Goal: Transaction & Acquisition: Purchase product/service

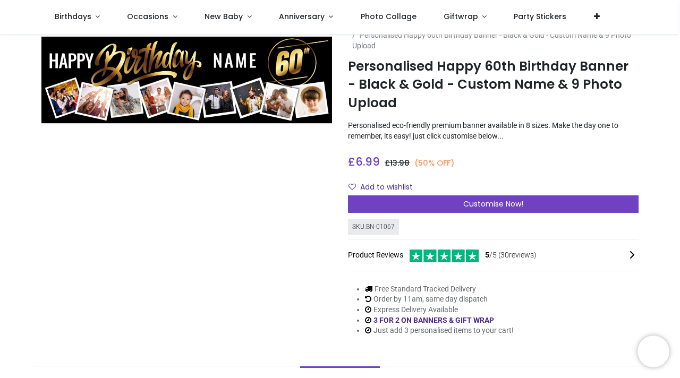
scroll to position [27, 0]
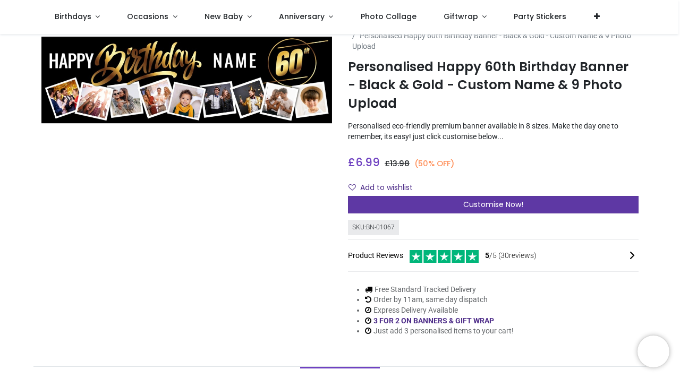
click at [489, 206] on span "Customise Now!" at bounding box center [493, 204] width 60 height 11
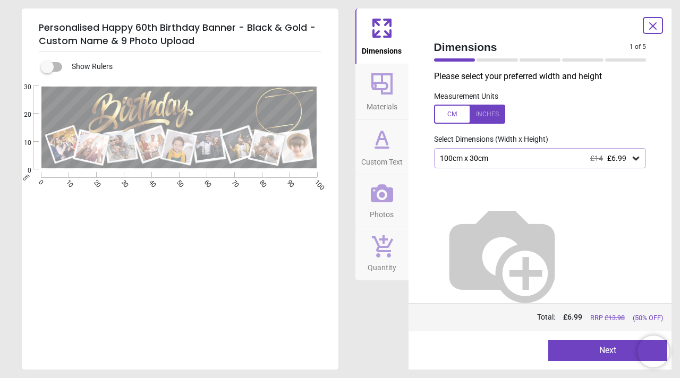
click at [634, 160] on icon at bounding box center [636, 158] width 11 height 11
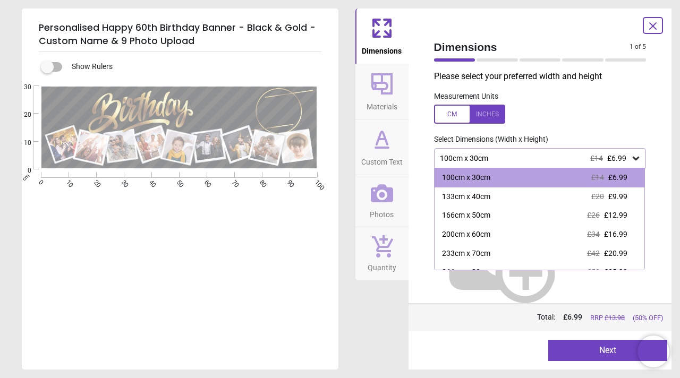
scroll to position [50, 0]
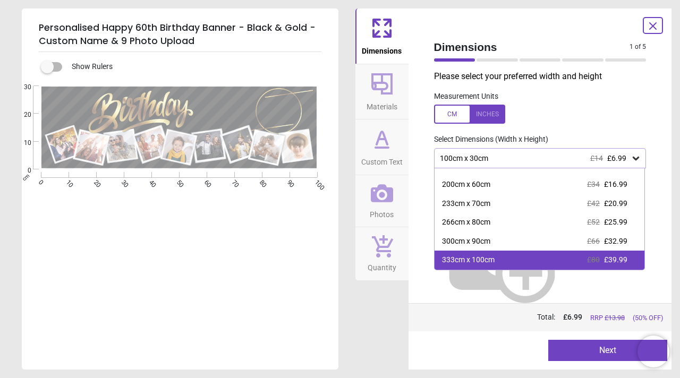
click at [597, 262] on span "£80" at bounding box center [593, 260] width 13 height 9
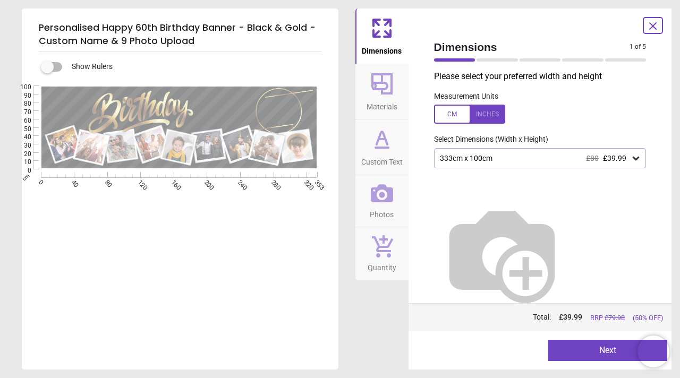
drag, startPoint x: 597, startPoint y: 262, endPoint x: 487, endPoint y: 0, distance: 284.0
click at [474, 119] on div at bounding box center [469, 114] width 71 height 19
click at [503, 156] on div "131.1" x 39.4" (10ft 11" x 3ft 3") £80 £39.99" at bounding box center [535, 158] width 192 height 9
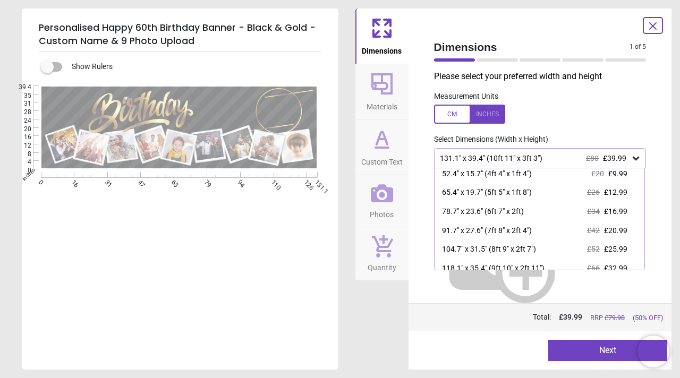
scroll to position [50, 0]
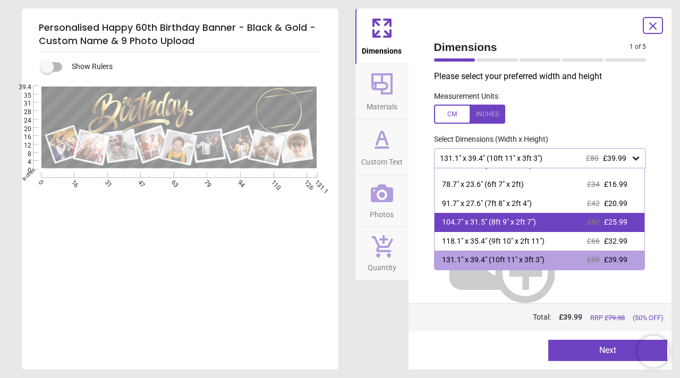
click at [493, 229] on div "104.7" x 31.5" (8ft 9" x 2ft 7") £52 £25.99" at bounding box center [540, 222] width 210 height 19
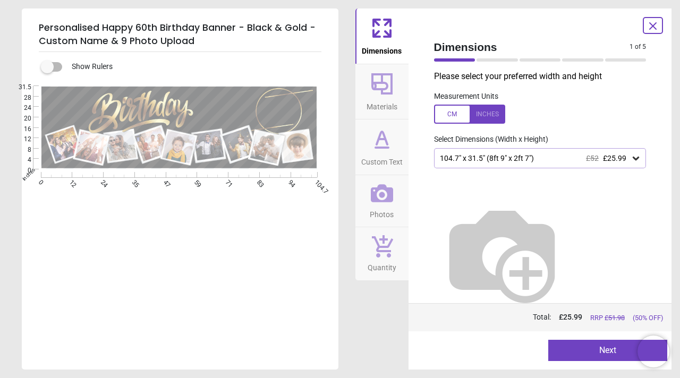
click at [476, 165] on div "104.7" x 31.5" (8ft 9" x 2ft 7") £52 £25.99" at bounding box center [540, 158] width 213 height 20
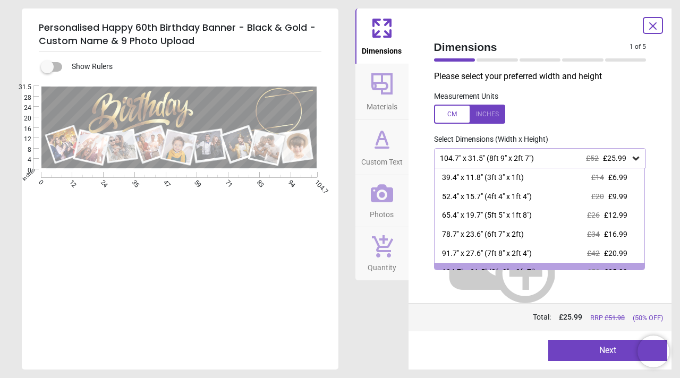
scroll to position [12, 0]
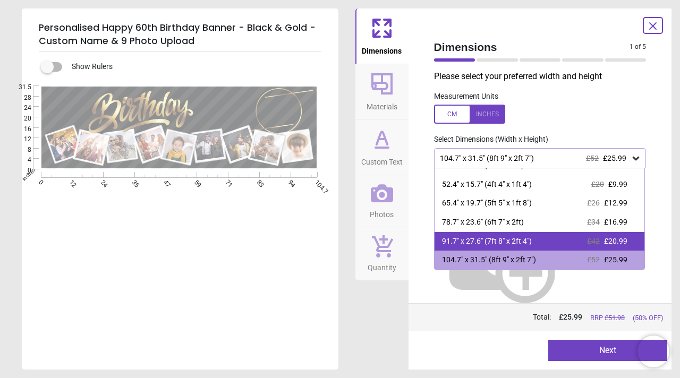
click at [468, 243] on div "91.7" x 27.6" (7ft 8" x 2ft 4")" at bounding box center [487, 242] width 90 height 11
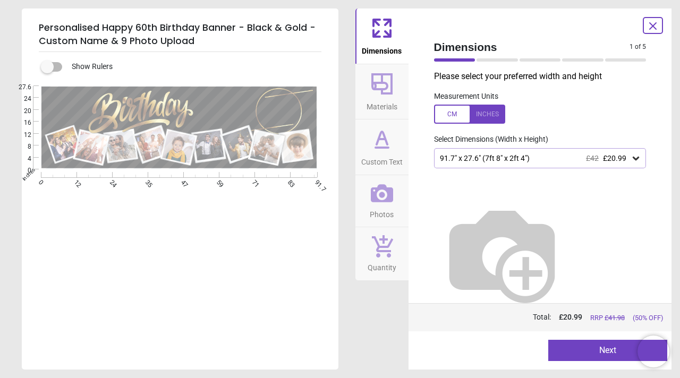
click at [384, 86] on icon at bounding box center [382, 84] width 26 height 26
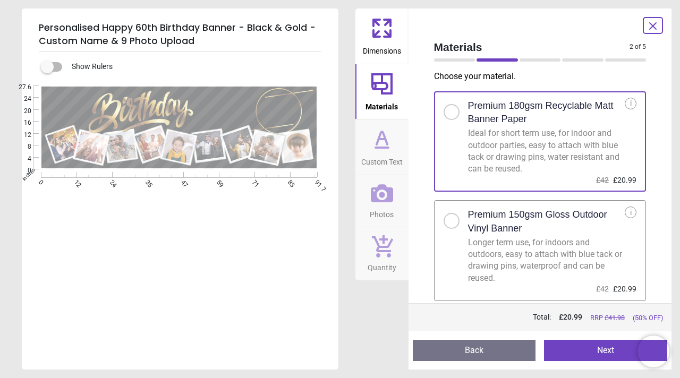
click at [365, 148] on button "Custom Text" at bounding box center [382, 147] width 53 height 55
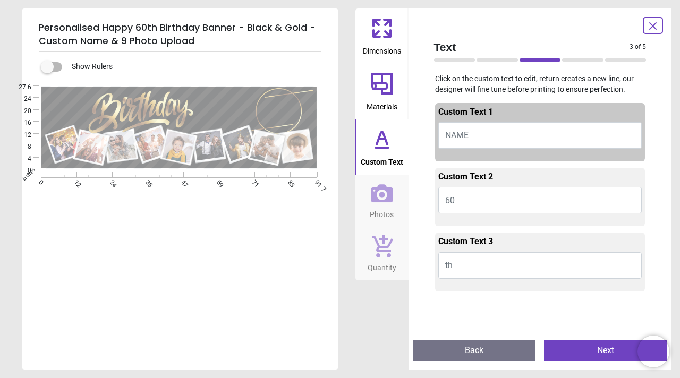
click at [379, 190] on icon at bounding box center [382, 193] width 22 height 22
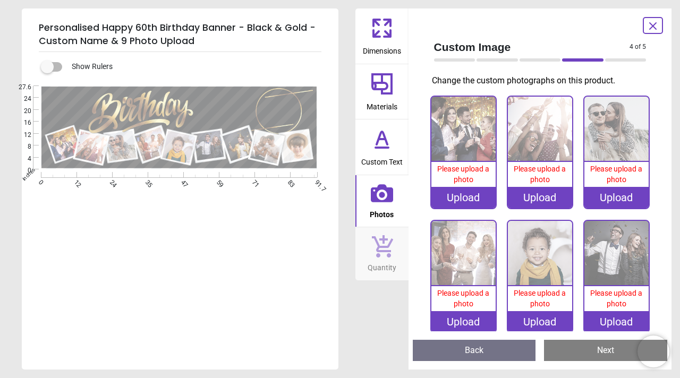
drag, startPoint x: 372, startPoint y: 205, endPoint x: 377, endPoint y: 241, distance: 37.1
click at [377, 240] on div "Dimensions Materials Custom Text Photos Quantity" at bounding box center [382, 189] width 53 height 361
click at [395, 90] on button "Materials" at bounding box center [382, 91] width 53 height 55
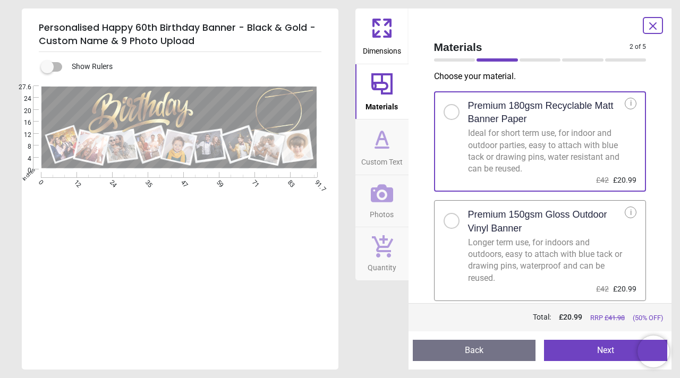
click at [387, 39] on icon at bounding box center [382, 28] width 26 height 26
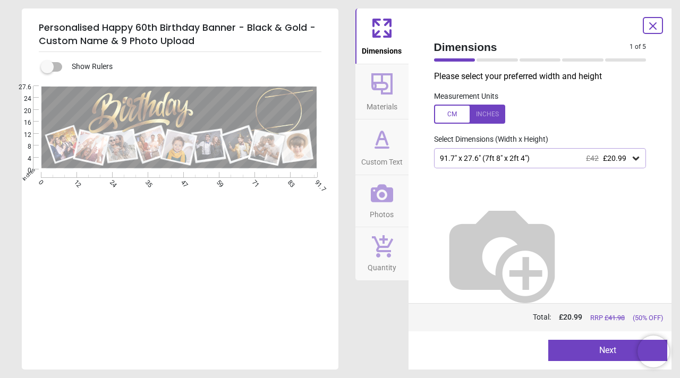
click at [379, 87] on icon at bounding box center [382, 84] width 26 height 26
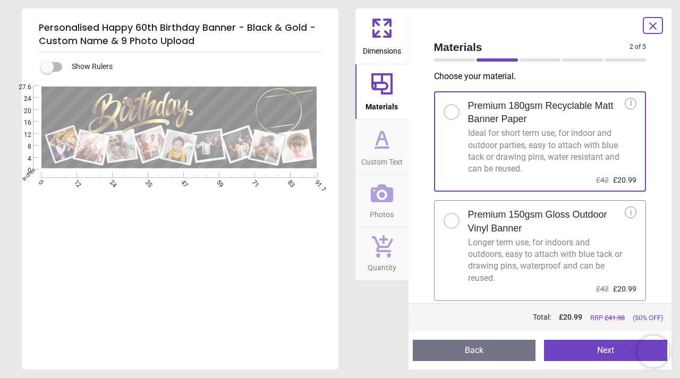
click at [379, 148] on icon at bounding box center [382, 148] width 13 height 0
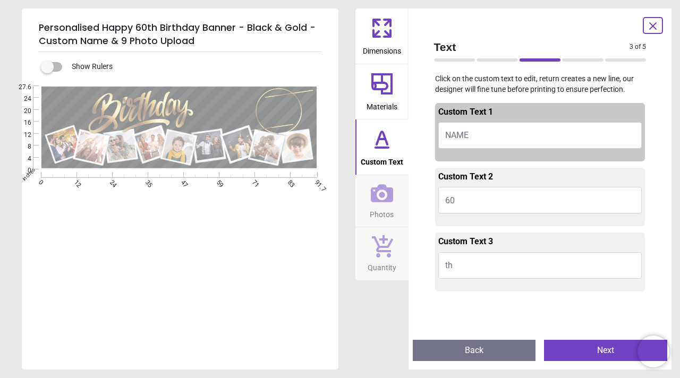
click at [474, 148] on button "NAME" at bounding box center [540, 135] width 204 height 27
click at [474, 137] on button "NAME" at bounding box center [540, 135] width 204 height 27
click at [467, 202] on button "60" at bounding box center [540, 200] width 204 height 27
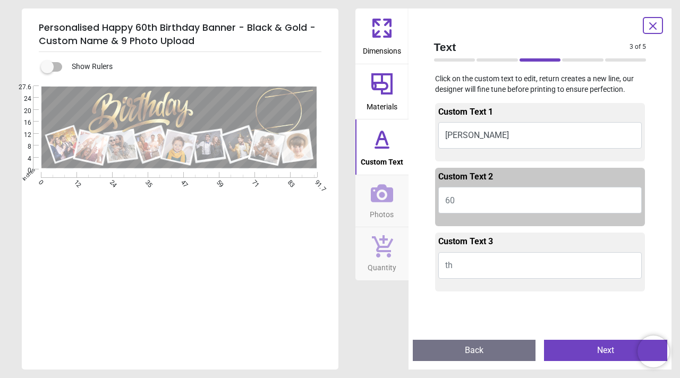
click at [470, 269] on button "th" at bounding box center [540, 265] width 204 height 27
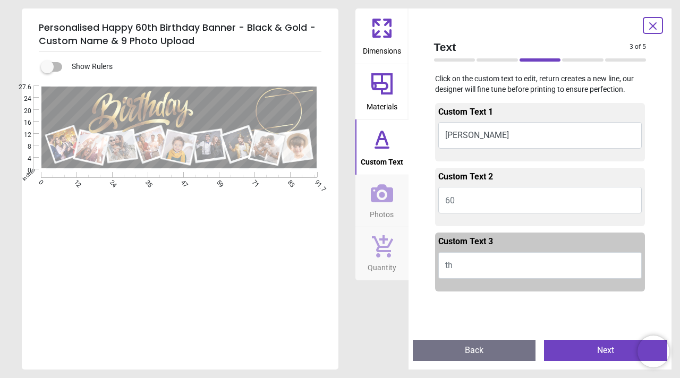
click at [217, 251] on div ".cls-1 { filter: url(#drop-shadow-2); } .cls-1, .cls-2, .cls-3, .cls-4, .cls-5,…" at bounding box center [179, 199] width 315 height 227
click at [61, 110] on div ".cls-1 { filter: url(#drop-shadow-2); } .cls-1, .cls-2, .cls-3, .cls-4, .cls-5,…" at bounding box center [179, 127] width 315 height 83
click at [231, 115] on div ".cls-1 { filter: url(#drop-shadow-2); } .cls-1, .cls-2, .cls-3, .cls-4, .cls-5,…" at bounding box center [179, 127] width 315 height 83
click at [476, 139] on button "[PERSON_NAME]" at bounding box center [540, 135] width 204 height 27
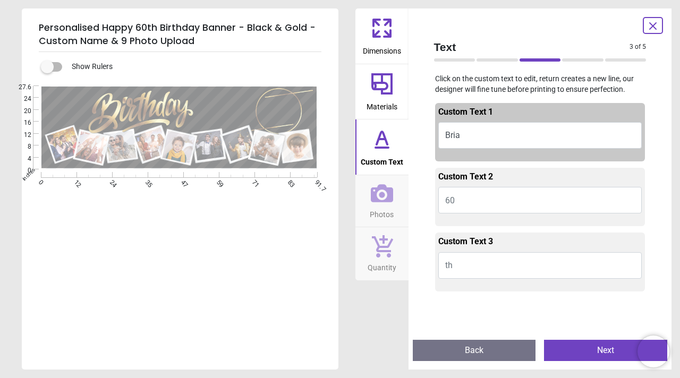
type textarea "*****"
click at [654, 185] on div "Custom Text 1 [PERSON_NAME] Custom Text 2 60 Custom Text 3 th" at bounding box center [541, 214] width 230 height 233
click at [381, 213] on span "Photos" at bounding box center [382, 213] width 24 height 16
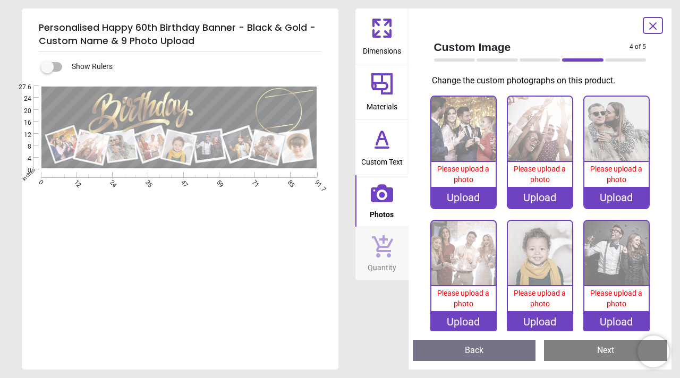
click at [379, 44] on span "Dimensions" at bounding box center [382, 49] width 38 height 16
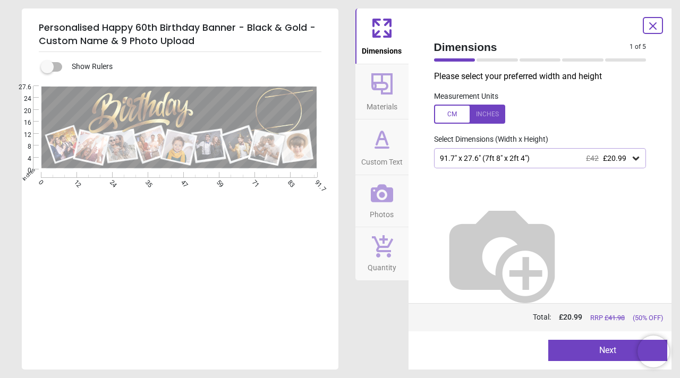
click at [382, 255] on icon at bounding box center [382, 245] width 22 height 23
click at [391, 52] on span "Dimensions" at bounding box center [382, 49] width 40 height 16
click at [373, 205] on span "Photos" at bounding box center [382, 213] width 24 height 16
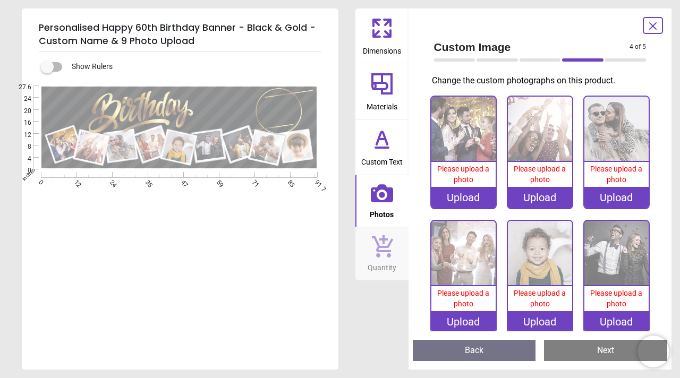
click at [445, 205] on div "Upload" at bounding box center [464, 197] width 64 height 21
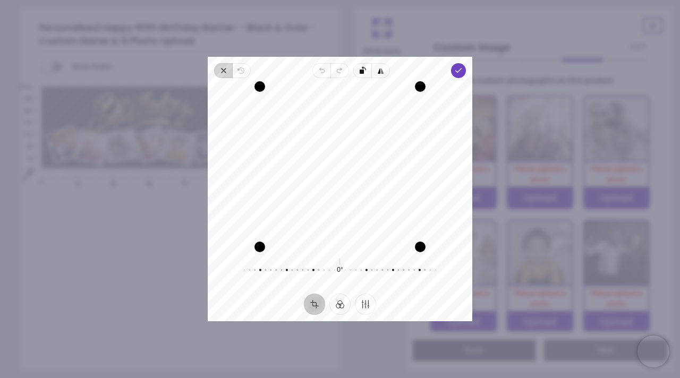
click at [228, 74] on span "Close" at bounding box center [223, 70] width 18 height 15
